Goal: Task Accomplishment & Management: Manage account settings

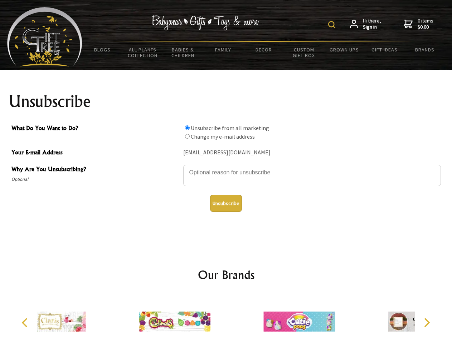
click at [333, 25] on img at bounding box center [331, 24] width 7 height 7
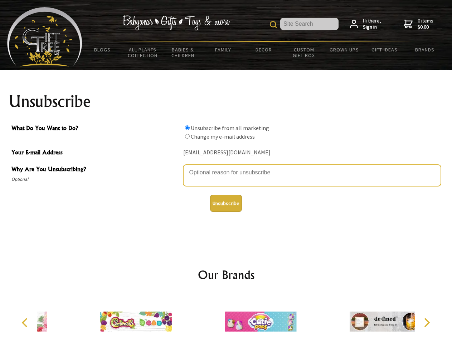
click at [226, 167] on textarea "Why Are You Unsubscribing?" at bounding box center [312, 175] width 258 height 21
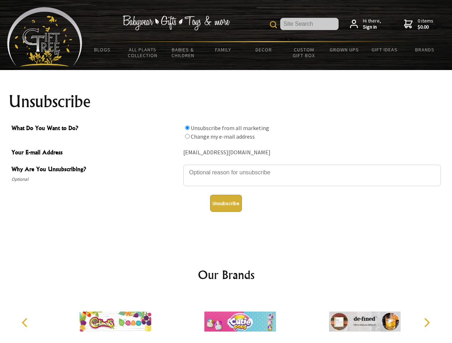
click at [187, 128] on input "What Do You Want to Do?" at bounding box center [187, 128] width 5 height 5
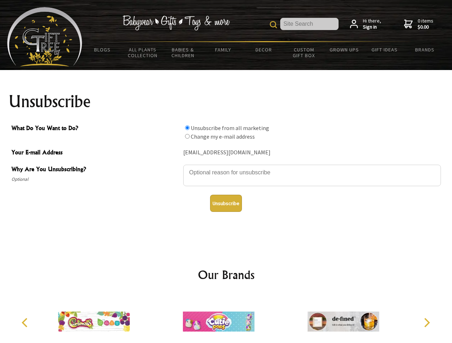
click at [187, 136] on input "What Do You Want to Do?" at bounding box center [187, 136] width 5 height 5
radio input "true"
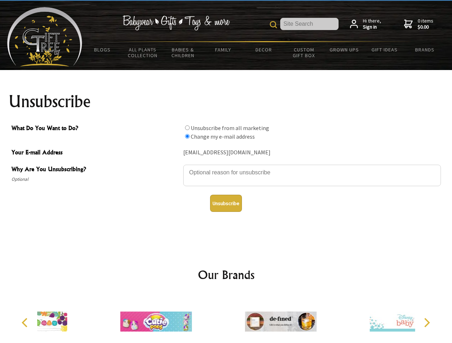
click at [226, 204] on button "Unsubscribe" at bounding box center [226, 203] width 32 height 17
